Goal: Information Seeking & Learning: Check status

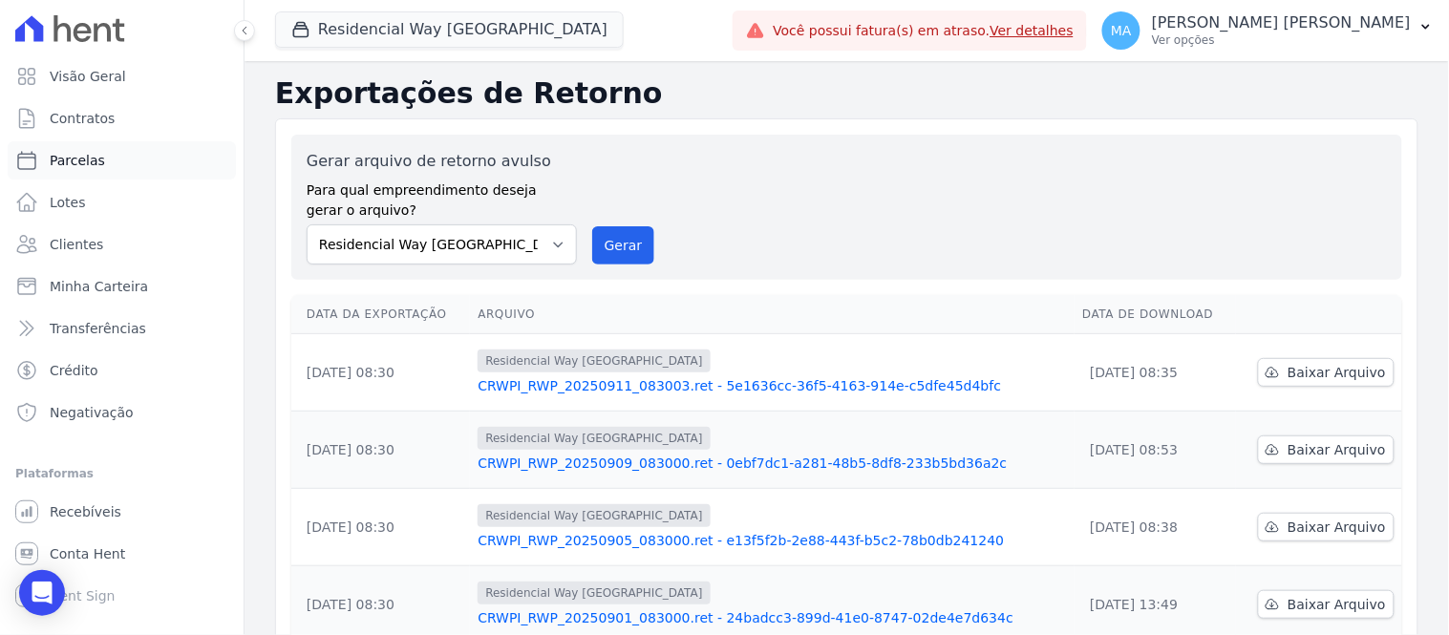
click at [74, 165] on span "Parcelas" at bounding box center [77, 160] width 55 height 19
select select
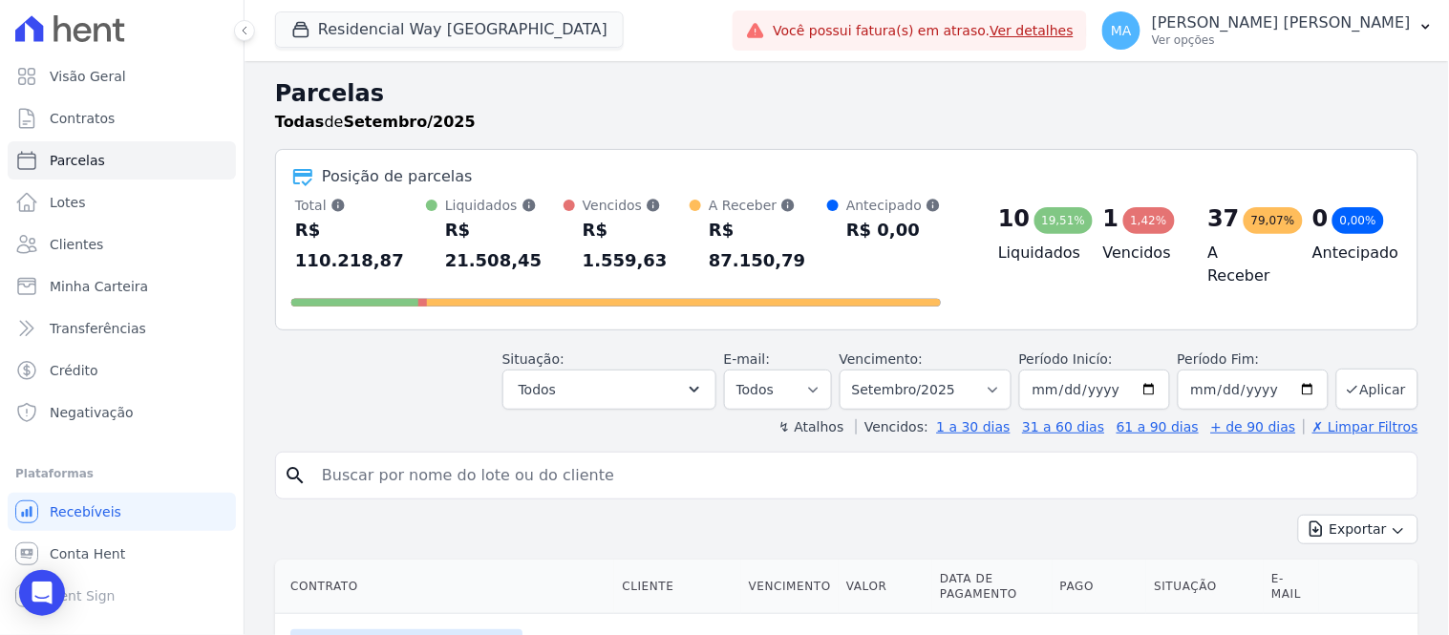
click at [594, 456] on input "search" at bounding box center [859, 475] width 1099 height 38
type input "145"
select select
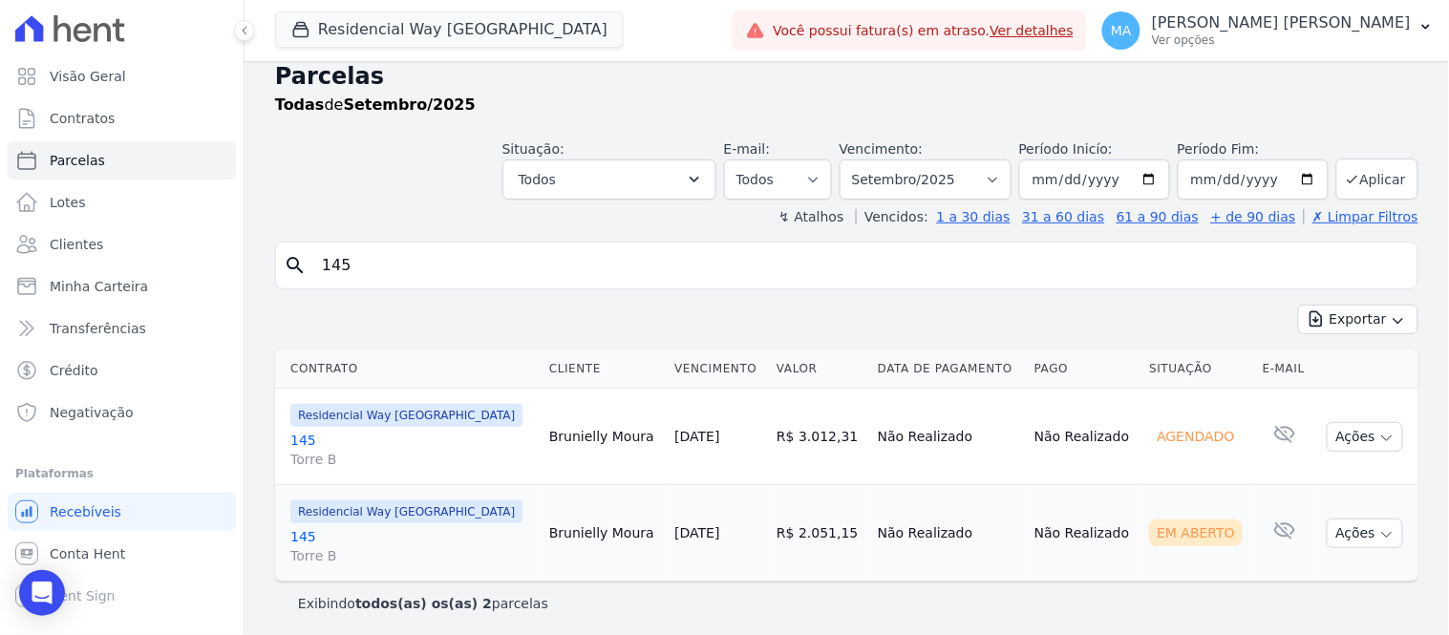
scroll to position [22, 0]
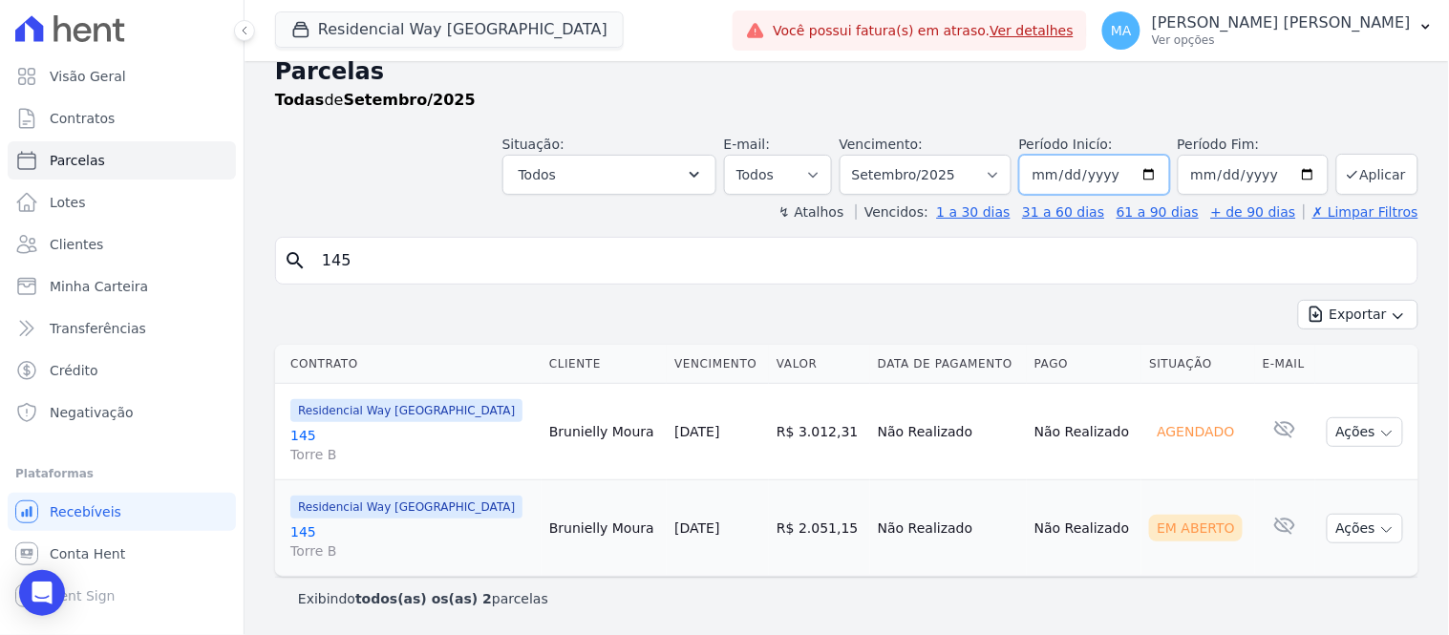
click at [1143, 177] on input "[DATE]" at bounding box center [1094, 175] width 151 height 40
drag, startPoint x: 540, startPoint y: 434, endPoint x: 442, endPoint y: 443, distance: 98.8
click at [447, 437] on tr "Residencial Way [GEOGRAPHIC_DATA] [STREET_ADDRESS] Brunielly Moura [DATE] R$ 3.…" at bounding box center [846, 432] width 1143 height 96
click at [541, 435] on td "Brunielly Moura" at bounding box center [603, 432] width 125 height 96
click at [541, 433] on td "Brunielly Moura" at bounding box center [603, 432] width 125 height 96
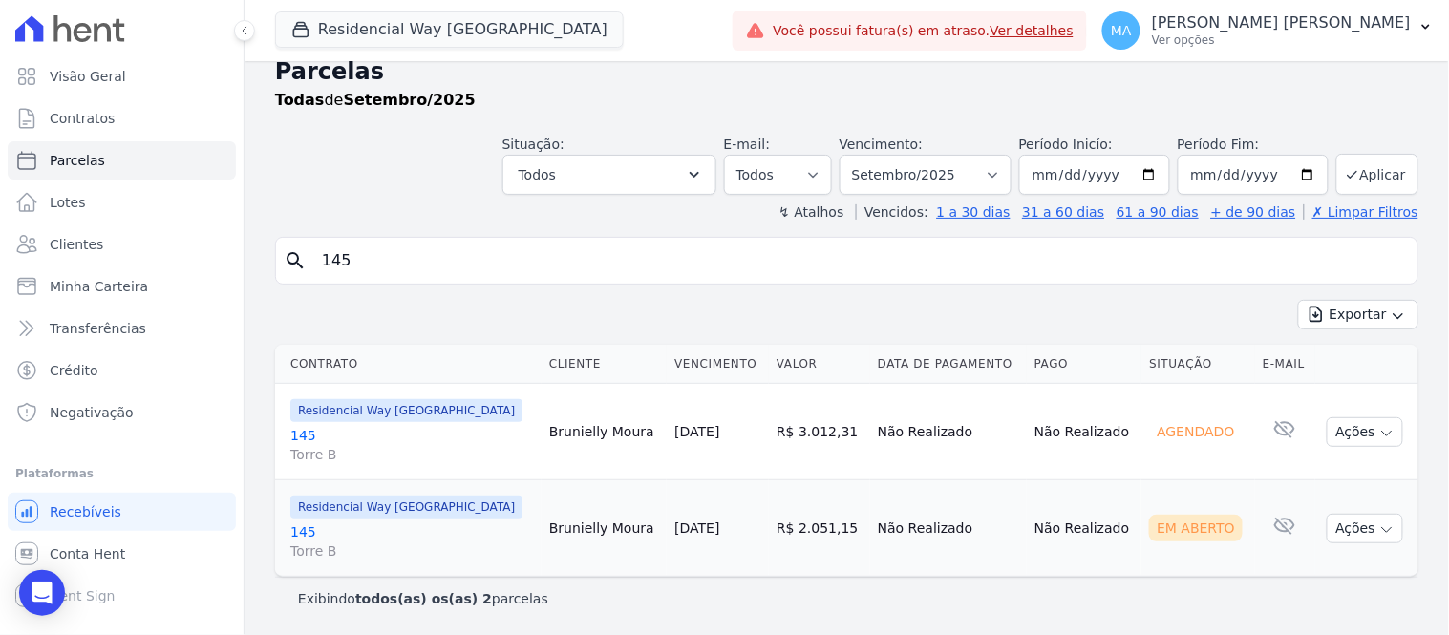
drag, startPoint x: 541, startPoint y: 433, endPoint x: 453, endPoint y: 434, distance: 88.8
click at [453, 434] on tr "Residencial Way [GEOGRAPHIC_DATA] [STREET_ADDRESS] Brunielly Moura [DATE] R$ 3.…" at bounding box center [846, 432] width 1143 height 96
click at [541, 453] on td "Brunielly Moura" at bounding box center [603, 432] width 125 height 96
drag, startPoint x: 541, startPoint y: 427, endPoint x: 497, endPoint y: 436, distance: 45.9
click at [541, 436] on td "Brunielly Moura" at bounding box center [603, 432] width 125 height 96
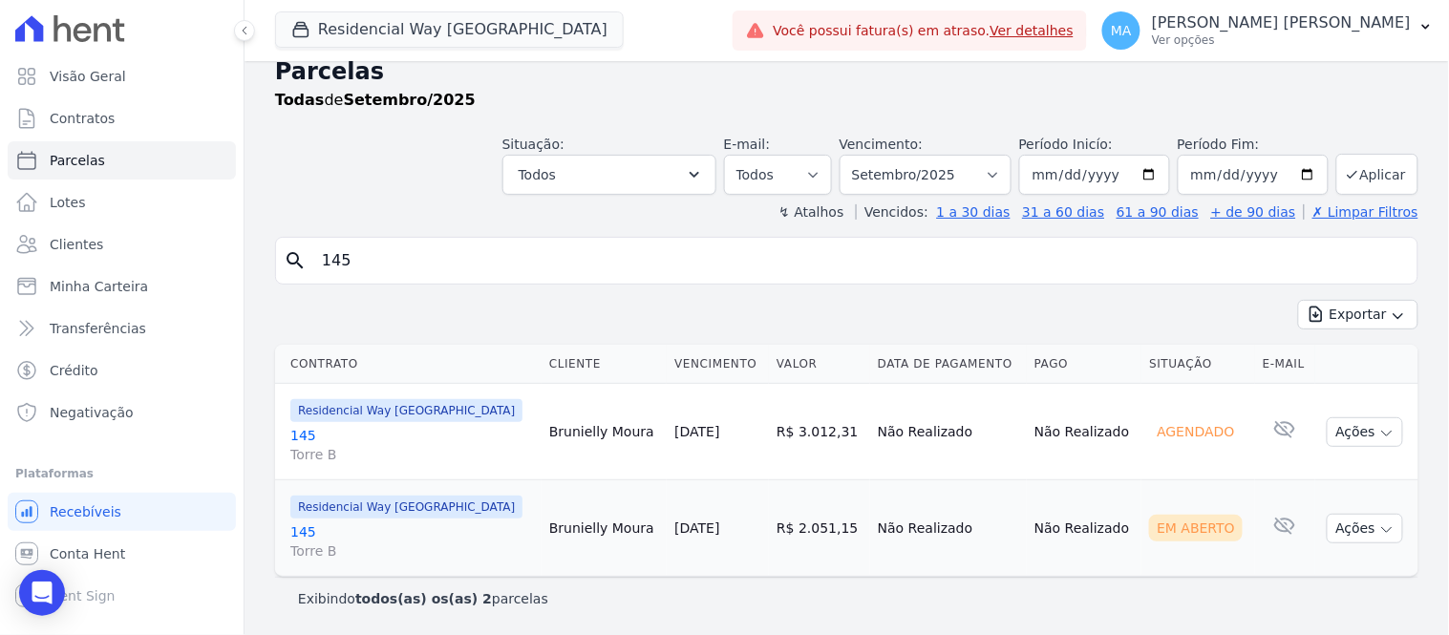
copy td "runielly"
click at [424, 264] on input "145" at bounding box center [859, 261] width 1099 height 38
drag, startPoint x: 414, startPoint y: 254, endPoint x: 274, endPoint y: 252, distance: 140.4
click at [275, 252] on div "search 145" at bounding box center [846, 261] width 1143 height 48
paste input "runielly"
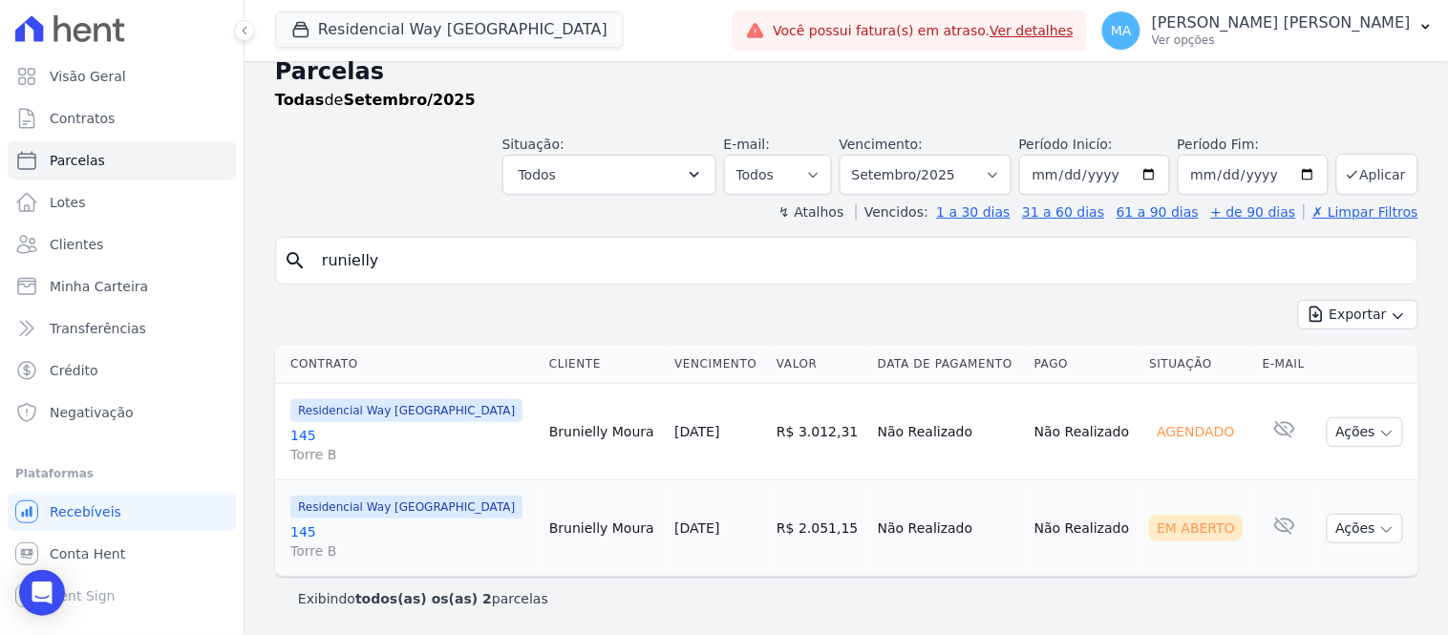
type input "runielly"
drag, startPoint x: 319, startPoint y: 260, endPoint x: 312, endPoint y: 274, distance: 15.8
click at [320, 261] on input "runielly" at bounding box center [859, 261] width 1099 height 38
type input "brunielly"
select select
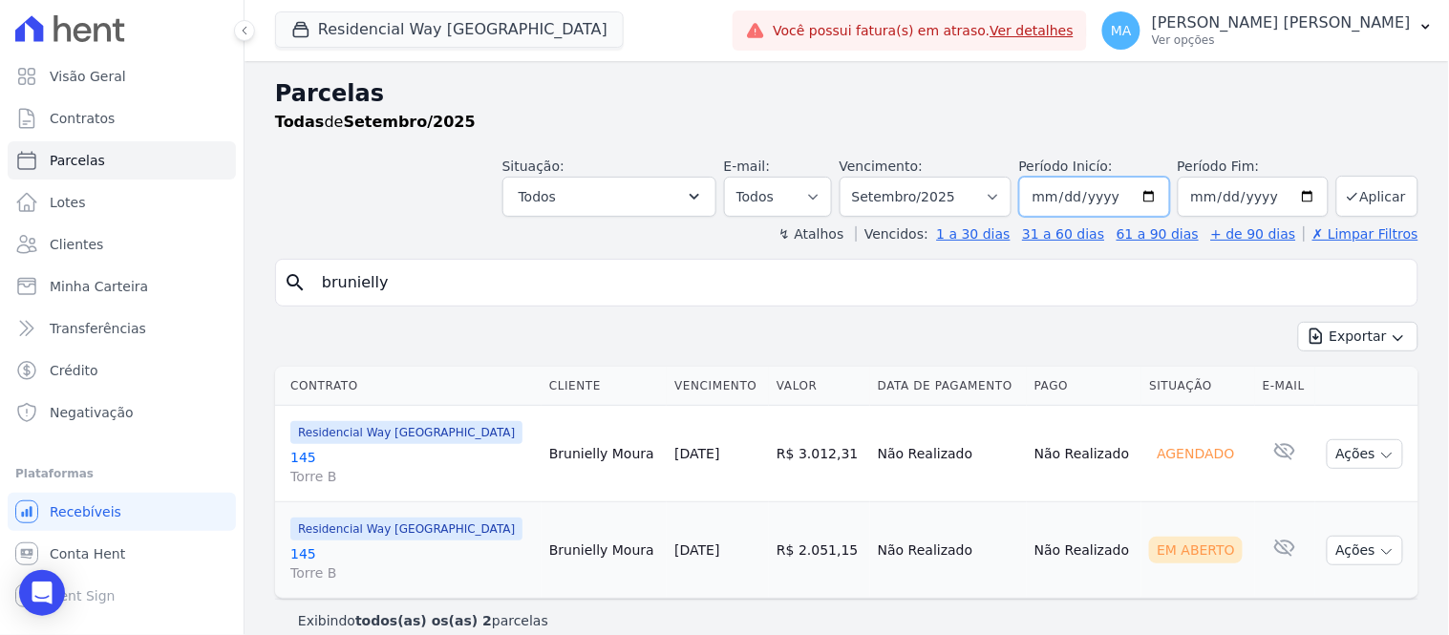
click at [1144, 201] on input "[DATE]" at bounding box center [1094, 197] width 151 height 40
type input "[DATE]"
click at [1353, 199] on button "Aplicar" at bounding box center [1377, 196] width 82 height 41
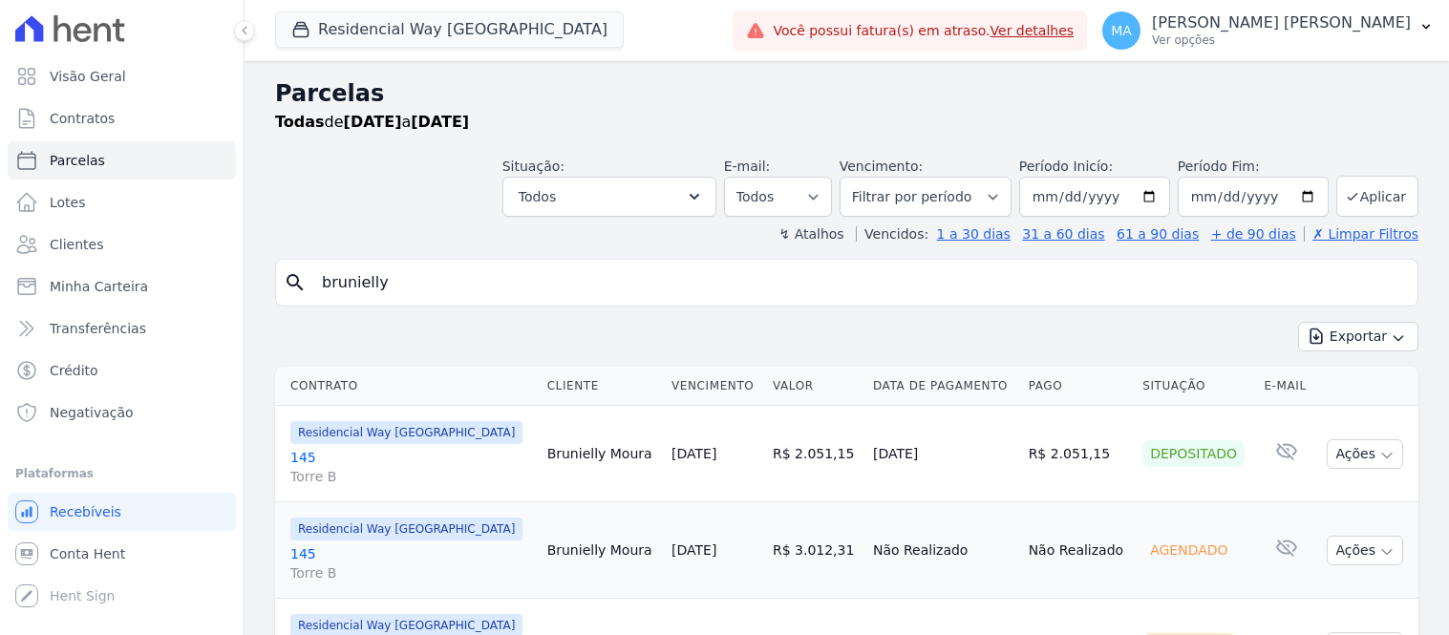
select select
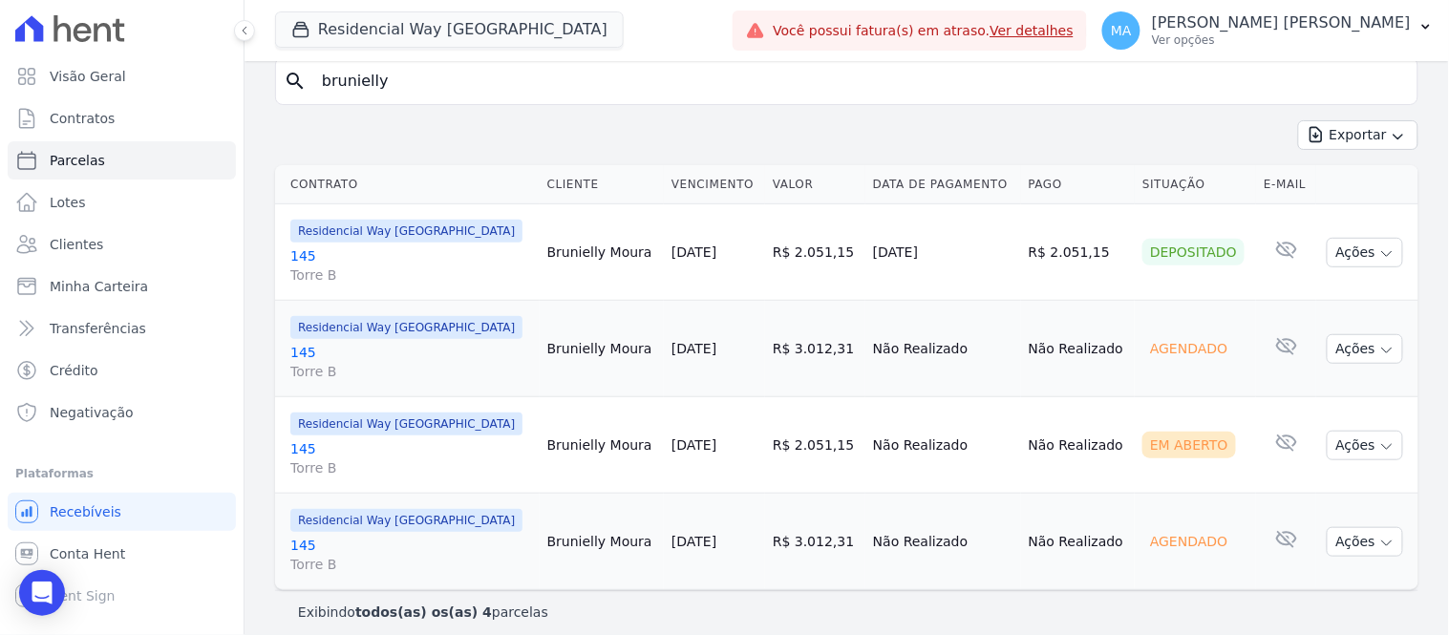
scroll to position [215, 0]
